Goal: Information Seeking & Learning: Learn about a topic

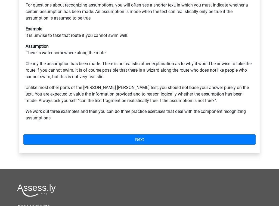
scroll to position [130, 0]
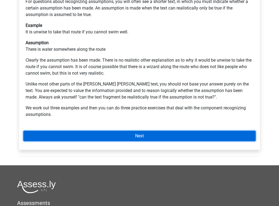
click at [113, 131] on link "Next" at bounding box center [139, 136] width 232 height 10
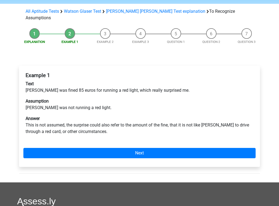
scroll to position [44, 0]
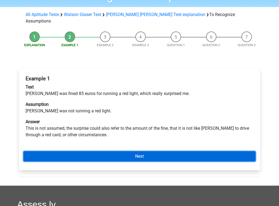
click at [141, 151] on link "Next" at bounding box center [139, 156] width 232 height 10
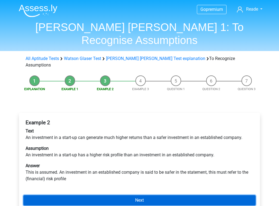
click at [121, 196] on link "Next" at bounding box center [139, 201] width 232 height 10
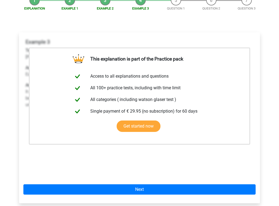
scroll to position [97, 0]
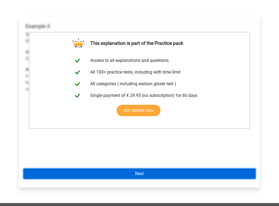
click at [131, 169] on link "Next" at bounding box center [139, 174] width 232 height 10
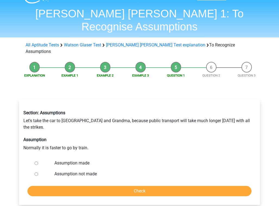
scroll to position [15, 0]
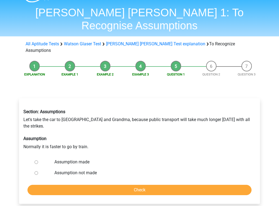
click at [78, 159] on label "Assumption made" at bounding box center [148, 162] width 188 height 7
click at [38, 161] on input "Assumption made" at bounding box center [37, 163] width 4 height 4
radio input "true"
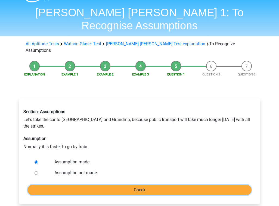
click at [116, 185] on input "Check" at bounding box center [139, 190] width 224 height 10
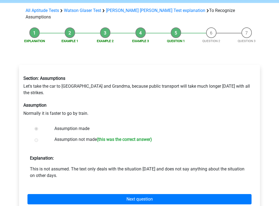
scroll to position [49, 0]
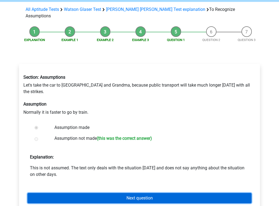
click at [120, 193] on link "Next question" at bounding box center [139, 198] width 224 height 10
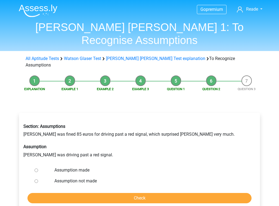
click at [77, 167] on label "Assumption made" at bounding box center [148, 170] width 188 height 7
click at [38, 169] on input "Assumption made" at bounding box center [37, 171] width 4 height 4
radio input "true"
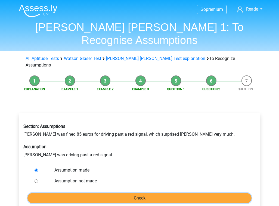
click at [113, 193] on input "Check" at bounding box center [139, 198] width 224 height 10
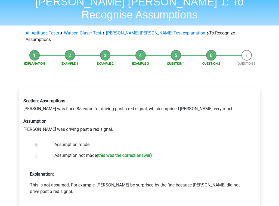
scroll to position [26, 0]
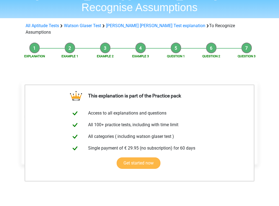
scroll to position [66, 0]
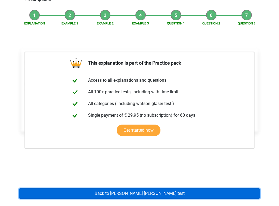
click at [117, 189] on link "Back to [PERSON_NAME] [PERSON_NAME] test" at bounding box center [139, 194] width 241 height 10
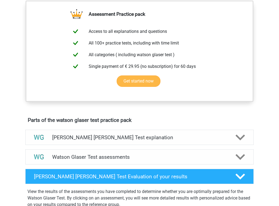
scroll to position [201, 0]
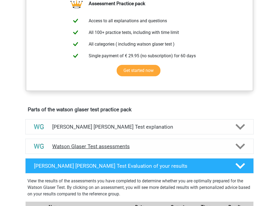
click at [156, 154] on div "Watson Glaser Test assessments" at bounding box center [139, 146] width 228 height 15
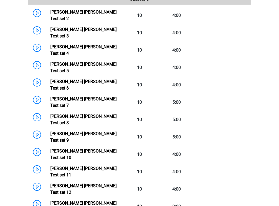
scroll to position [394, 0]
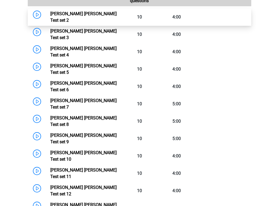
click at [81, 23] on link "Watson Glaser Test set 2" at bounding box center [83, 17] width 66 height 12
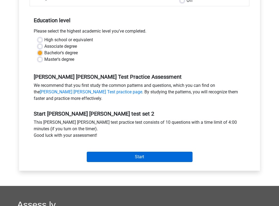
scroll to position [100, 0]
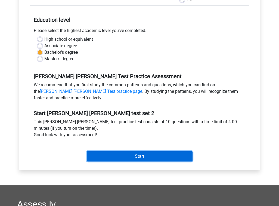
click at [134, 159] on input "Start" at bounding box center [140, 156] width 106 height 10
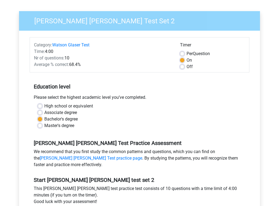
scroll to position [14, 0]
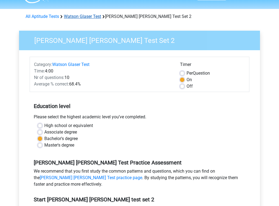
click at [86, 17] on link "Watson Glaser Test" at bounding box center [82, 16] width 37 height 5
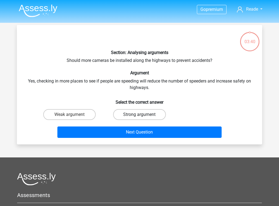
click at [133, 115] on label "Strong argument" at bounding box center [139, 114] width 52 height 11
click at [140, 115] on input "Strong argument" at bounding box center [142, 117] width 4 height 4
radio input "true"
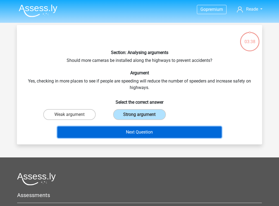
click at [133, 132] on button "Next Question" at bounding box center [139, 132] width 165 height 11
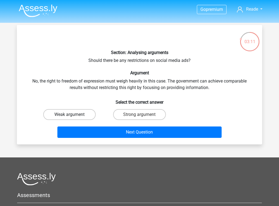
click at [82, 113] on label "Weak argument" at bounding box center [69, 114] width 52 height 11
click at [73, 115] on input "Weak argument" at bounding box center [72, 117] width 4 height 4
radio input "true"
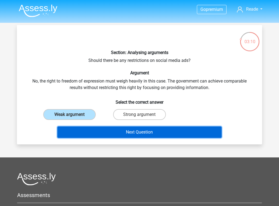
click at [129, 133] on button "Next Question" at bounding box center [139, 132] width 165 height 11
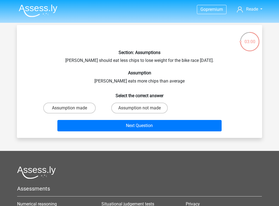
click at [140, 109] on input "Assumption not made" at bounding box center [142, 110] width 4 height 4
radio input "true"
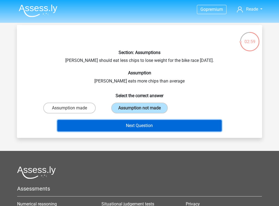
click at [141, 128] on button "Next Question" at bounding box center [139, 125] width 165 height 11
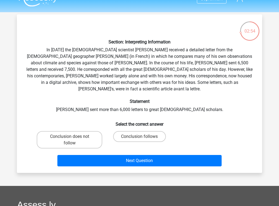
scroll to position [8, 0]
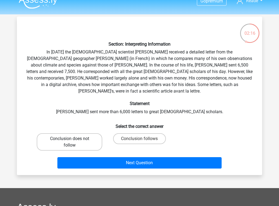
click at [80, 136] on label "Conclusion does not follow" at bounding box center [70, 142] width 66 height 17
click at [73, 139] on input "Conclusion does not follow" at bounding box center [72, 141] width 4 height 4
radio input "true"
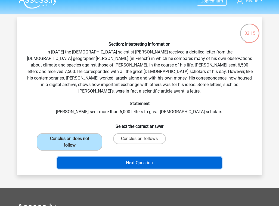
click at [146, 157] on button "Next Question" at bounding box center [139, 162] width 165 height 11
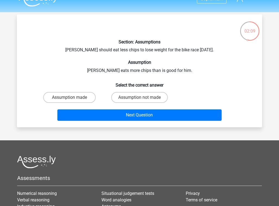
scroll to position [10, 0]
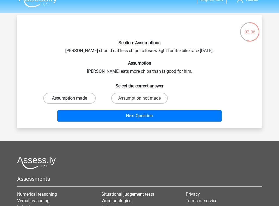
click at [84, 98] on label "Assumption made" at bounding box center [69, 98] width 52 height 11
click at [73, 98] on input "Assumption made" at bounding box center [72, 100] width 4 height 4
radio input "true"
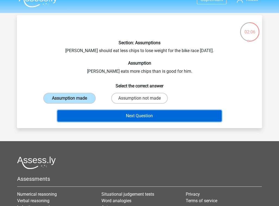
click at [124, 118] on button "Next Question" at bounding box center [139, 115] width 165 height 11
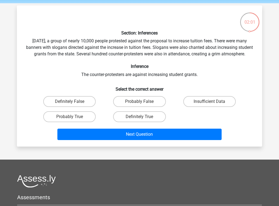
scroll to position [18, 0]
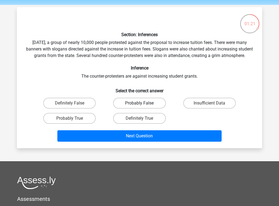
click at [133, 109] on label "Probably False" at bounding box center [139, 103] width 52 height 11
click at [140, 107] on input "Probably False" at bounding box center [142, 105] width 4 height 4
radio input "true"
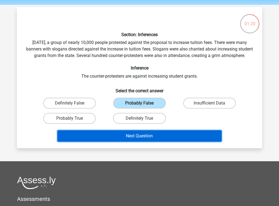
click at [133, 141] on button "Next Question" at bounding box center [139, 136] width 165 height 11
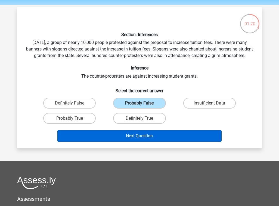
scroll to position [25, 0]
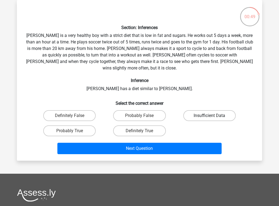
click at [205, 112] on label "Insufficient Data" at bounding box center [209, 115] width 52 height 11
click at [209, 116] on input "Insufficient Data" at bounding box center [211, 118] width 4 height 4
radio input "true"
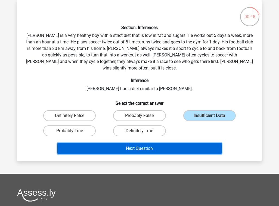
click at [156, 143] on button "Next Question" at bounding box center [139, 148] width 165 height 11
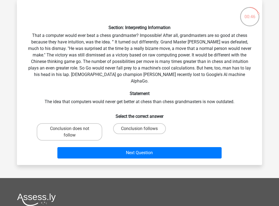
scroll to position [23, 0]
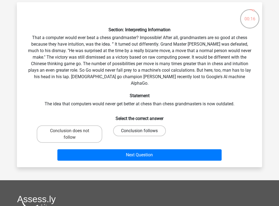
click at [146, 126] on label "Conclusion follows" at bounding box center [139, 131] width 52 height 11
click at [143, 131] on input "Conclusion follows" at bounding box center [142, 133] width 4 height 4
radio input "true"
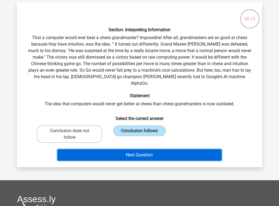
click at [146, 152] on button "Next Question" at bounding box center [139, 155] width 165 height 11
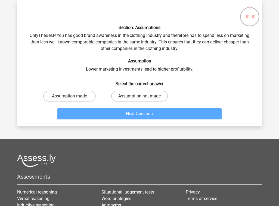
scroll to position [25, 0]
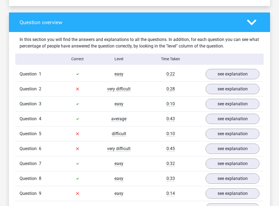
scroll to position [370, 0]
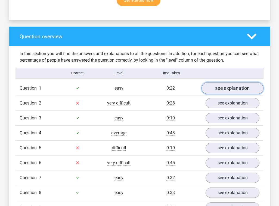
click at [220, 82] on link "see explanation" at bounding box center [233, 88] width 62 height 12
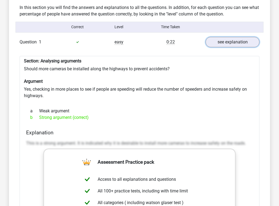
scroll to position [416, 0]
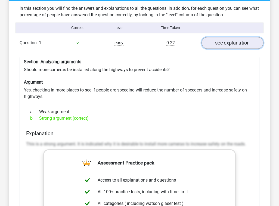
click at [220, 37] on link "see explanation" at bounding box center [233, 43] width 62 height 12
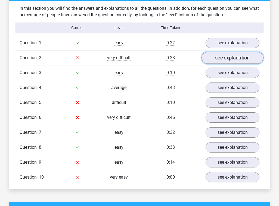
click at [221, 53] on link "see explanation" at bounding box center [233, 58] width 62 height 12
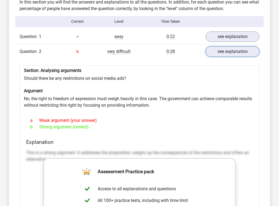
scroll to position [423, 0]
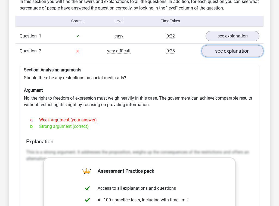
click at [216, 47] on link "see explanation" at bounding box center [233, 51] width 62 height 12
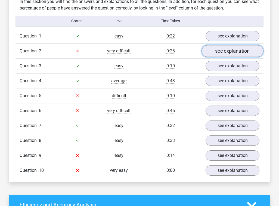
click at [216, 48] on link "see explanation" at bounding box center [233, 51] width 62 height 12
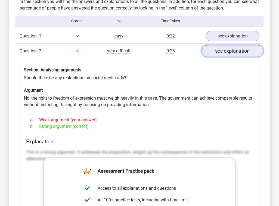
click at [216, 48] on link "see explanation" at bounding box center [233, 51] width 62 height 12
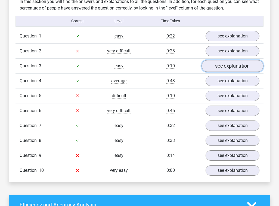
click at [219, 60] on link "see explanation" at bounding box center [233, 66] width 62 height 12
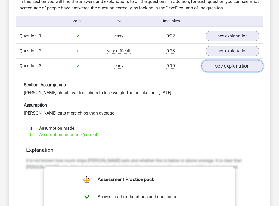
click at [219, 60] on link "see explanation" at bounding box center [233, 66] width 62 height 12
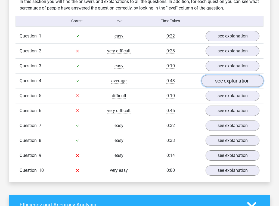
click at [222, 75] on link "see explanation" at bounding box center [233, 81] width 62 height 12
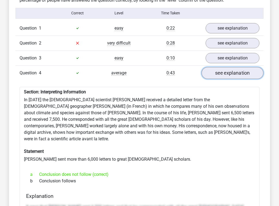
scroll to position [431, 0]
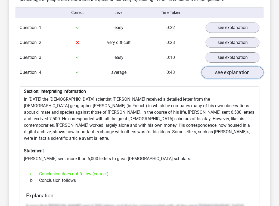
click at [222, 67] on link "see explanation" at bounding box center [233, 73] width 62 height 12
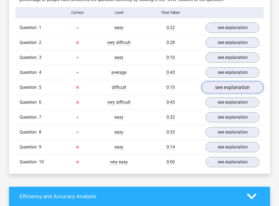
click at [220, 82] on link "see explanation" at bounding box center [233, 88] width 62 height 12
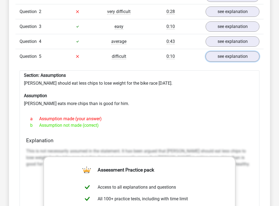
scroll to position [462, 0]
click at [218, 53] on link "see explanation" at bounding box center [233, 57] width 62 height 12
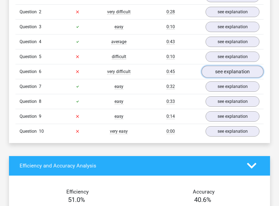
click at [221, 66] on link "see explanation" at bounding box center [233, 72] width 62 height 12
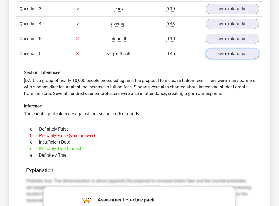
scroll to position [480, 0]
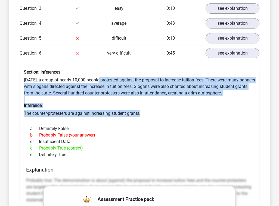
drag, startPoint x: 99, startPoint y: 72, endPoint x: 121, endPoint y: 113, distance: 46.1
click at [121, 117] on div at bounding box center [139, 119] width 231 height 4
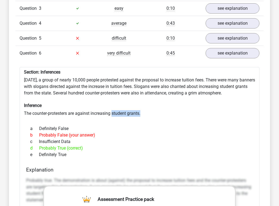
drag, startPoint x: 113, startPoint y: 108, endPoint x: 115, endPoint y: 112, distance: 3.9
click at [115, 117] on div at bounding box center [139, 119] width 231 height 4
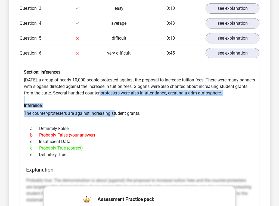
drag, startPoint x: 98, startPoint y: 88, endPoint x: 116, endPoint y: 109, distance: 27.4
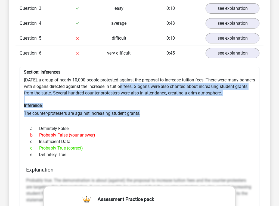
drag, startPoint x: 152, startPoint y: 110, endPoint x: 126, endPoint y: 82, distance: 37.9
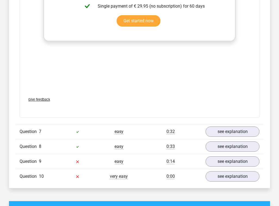
scroll to position [734, 0]
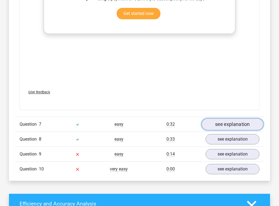
click at [221, 119] on link "see explanation" at bounding box center [233, 125] width 62 height 12
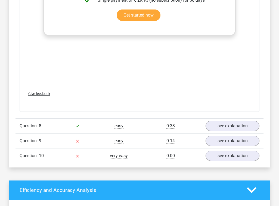
scroll to position [1100, 0]
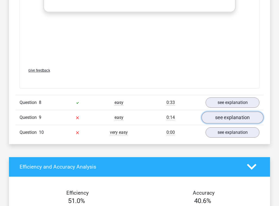
click at [231, 112] on link "see explanation" at bounding box center [233, 118] width 62 height 12
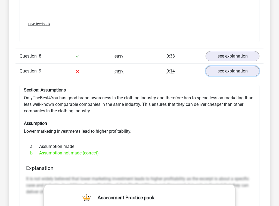
scroll to position [1147, 0]
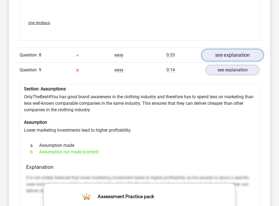
click at [224, 49] on link "see explanation" at bounding box center [233, 55] width 62 height 12
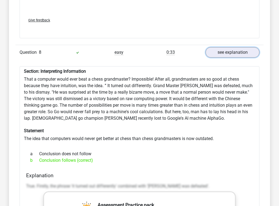
scroll to position [1151, 0]
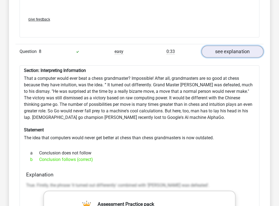
click at [218, 46] on link "see explanation" at bounding box center [233, 52] width 62 height 12
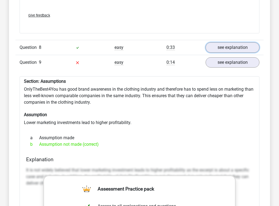
scroll to position [1156, 0]
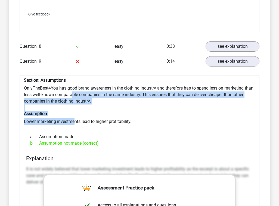
drag, startPoint x: 74, startPoint y: 107, endPoint x: 72, endPoint y: 81, distance: 25.9
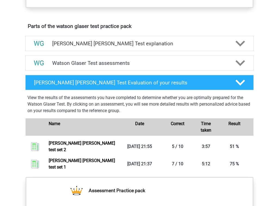
scroll to position [264, 0]
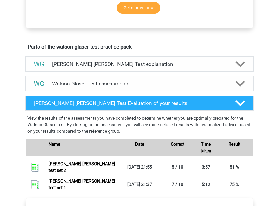
click at [158, 87] on h4 "Watson Glaser Test assessments" at bounding box center [139, 84] width 175 height 6
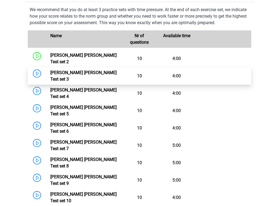
scroll to position [346, 0]
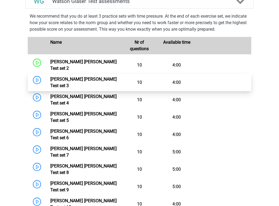
click at [83, 81] on link "[PERSON_NAME] [PERSON_NAME] Test set 3" at bounding box center [83, 83] width 66 height 12
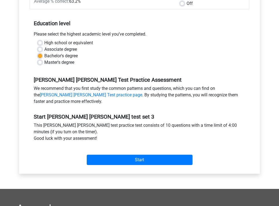
scroll to position [115, 0]
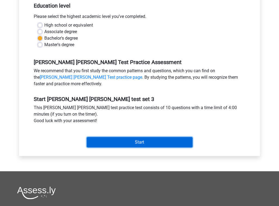
click at [139, 145] on input "Start" at bounding box center [140, 142] width 106 height 10
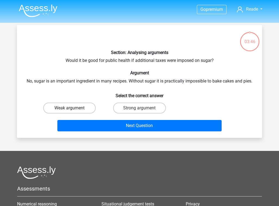
click at [80, 109] on label "Weak argument" at bounding box center [69, 108] width 52 height 11
click at [73, 109] on input "Weak argument" at bounding box center [72, 110] width 4 height 4
radio input "true"
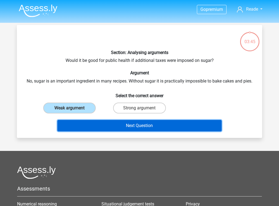
click at [134, 128] on button "Next Question" at bounding box center [139, 125] width 165 height 11
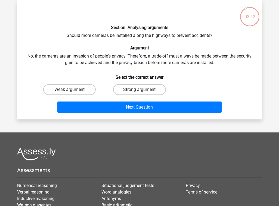
scroll to position [22, 0]
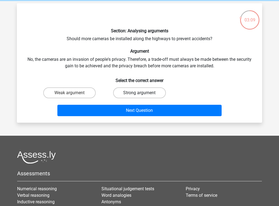
click at [129, 96] on label "Strong argument" at bounding box center [139, 93] width 52 height 11
click at [140, 96] on input "Strong argument" at bounding box center [142, 95] width 4 height 4
radio input "true"
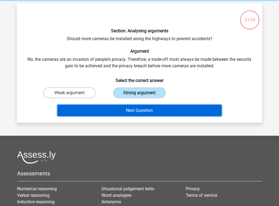
click at [135, 107] on button "Next Question" at bounding box center [139, 110] width 165 height 11
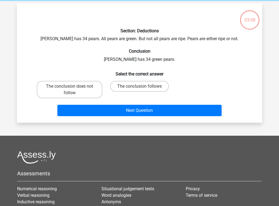
scroll to position [25, 0]
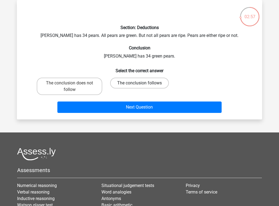
click at [132, 87] on label "The conclusion follows" at bounding box center [139, 83] width 59 height 11
click at [140, 87] on input "The conclusion follows" at bounding box center [142, 85] width 4 height 4
radio input "true"
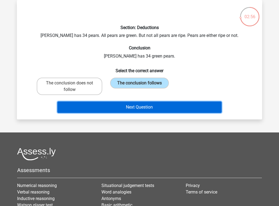
click at [136, 110] on button "Next Question" at bounding box center [139, 107] width 165 height 11
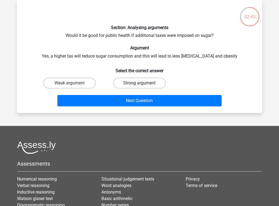
click at [125, 84] on label "Strong argument" at bounding box center [139, 83] width 52 height 11
click at [140, 84] on input "Strong argument" at bounding box center [142, 85] width 4 height 4
radio input "true"
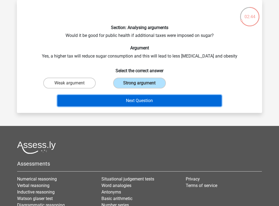
click at [130, 103] on button "Next Question" at bounding box center [139, 100] width 165 height 11
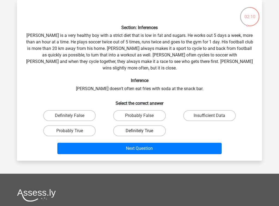
click at [135, 126] on label "Definitely True" at bounding box center [139, 131] width 52 height 11
click at [140, 131] on input "Definitely True" at bounding box center [142, 133] width 4 height 4
radio input "true"
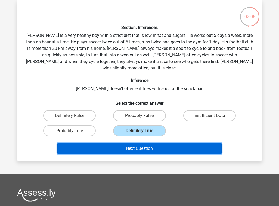
click at [140, 143] on button "Next Question" at bounding box center [139, 148] width 165 height 11
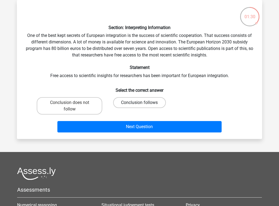
click at [128, 100] on label "Conclusion follows" at bounding box center [139, 102] width 52 height 11
click at [140, 103] on input "Conclusion follows" at bounding box center [142, 105] width 4 height 4
radio input "true"
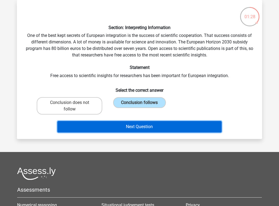
click at [126, 128] on button "Next Question" at bounding box center [139, 126] width 165 height 11
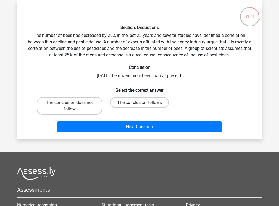
click at [140, 102] on label "The conclusion follows" at bounding box center [139, 102] width 59 height 11
click at [140, 103] on input "The conclusion follows" at bounding box center [142, 105] width 4 height 4
radio input "true"
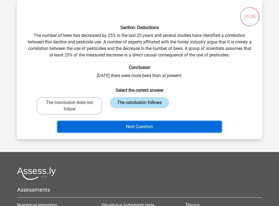
click at [133, 126] on button "Next Question" at bounding box center [139, 126] width 165 height 11
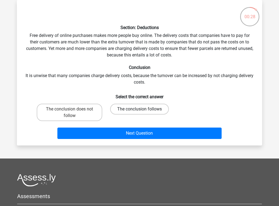
click at [141, 108] on label "The conclusion follows" at bounding box center [139, 109] width 59 height 11
click at [141, 109] on input "The conclusion follows" at bounding box center [142, 111] width 4 height 4
radio input "true"
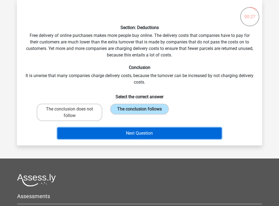
click at [140, 129] on button "Next Question" at bounding box center [139, 133] width 165 height 11
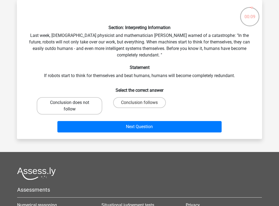
click at [85, 107] on label "Conclusion does not follow" at bounding box center [70, 105] width 66 height 17
click at [73, 106] on input "Conclusion does not follow" at bounding box center [72, 105] width 4 height 4
radio input "true"
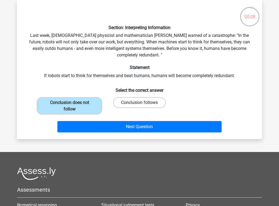
click at [129, 101] on label "Conclusion follows" at bounding box center [139, 102] width 52 height 11
click at [140, 103] on input "Conclusion follows" at bounding box center [142, 105] width 4 height 4
radio input "true"
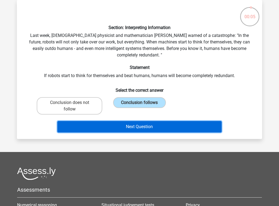
click at [128, 124] on button "Next Question" at bounding box center [139, 126] width 165 height 11
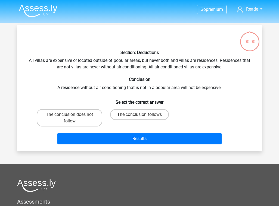
scroll to position [25, 0]
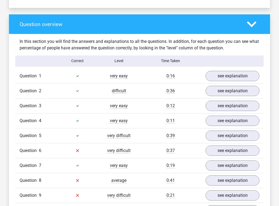
scroll to position [391, 0]
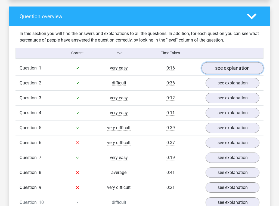
click at [226, 66] on link "see explanation" at bounding box center [233, 68] width 62 height 12
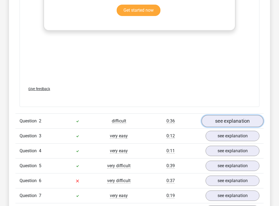
click at [224, 116] on link "see explanation" at bounding box center [233, 121] width 62 height 12
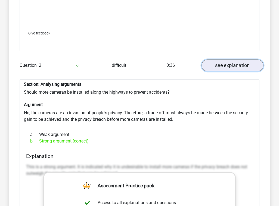
scroll to position [687, 0]
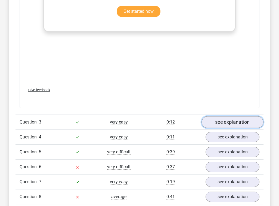
click at [223, 119] on link "see explanation" at bounding box center [233, 122] width 62 height 12
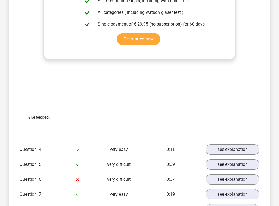
scroll to position [1214, 0]
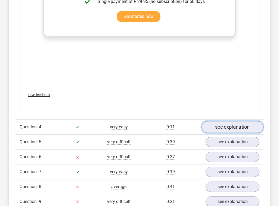
click at [221, 124] on link "see explanation" at bounding box center [233, 127] width 62 height 12
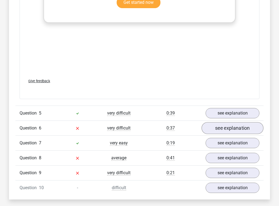
scroll to position [1521, 0]
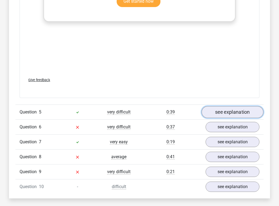
click at [223, 109] on link "see explanation" at bounding box center [233, 112] width 62 height 12
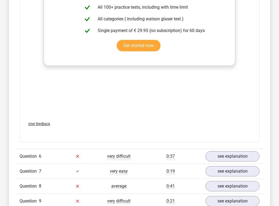
scroll to position [1850, 0]
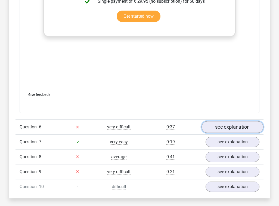
click at [223, 121] on link "see explanation" at bounding box center [233, 127] width 62 height 12
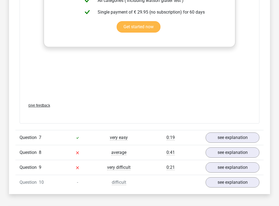
scroll to position [2153, 0]
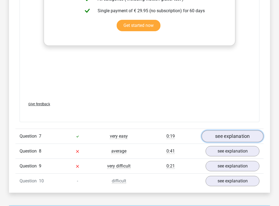
click at [226, 131] on link "see explanation" at bounding box center [233, 137] width 62 height 12
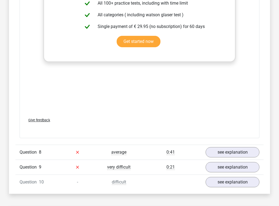
scroll to position [2451, 0]
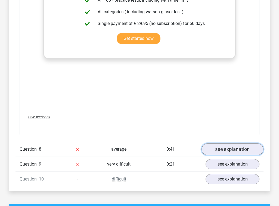
click at [213, 144] on link "see explanation" at bounding box center [233, 150] width 62 height 12
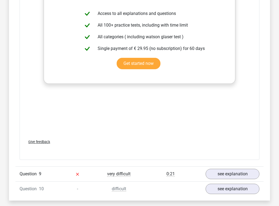
scroll to position [2756, 0]
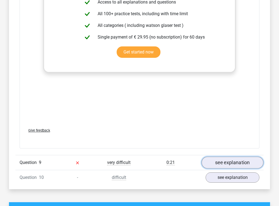
click at [217, 157] on link "see explanation" at bounding box center [233, 163] width 62 height 12
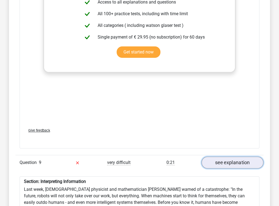
click at [217, 157] on link "see explanation" at bounding box center [233, 163] width 62 height 12
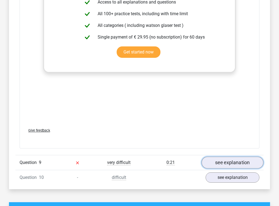
click at [217, 157] on link "see explanation" at bounding box center [233, 163] width 62 height 12
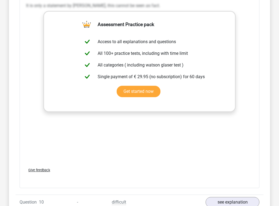
scroll to position [2845, 0]
